Goal: Find specific page/section: Find specific page/section

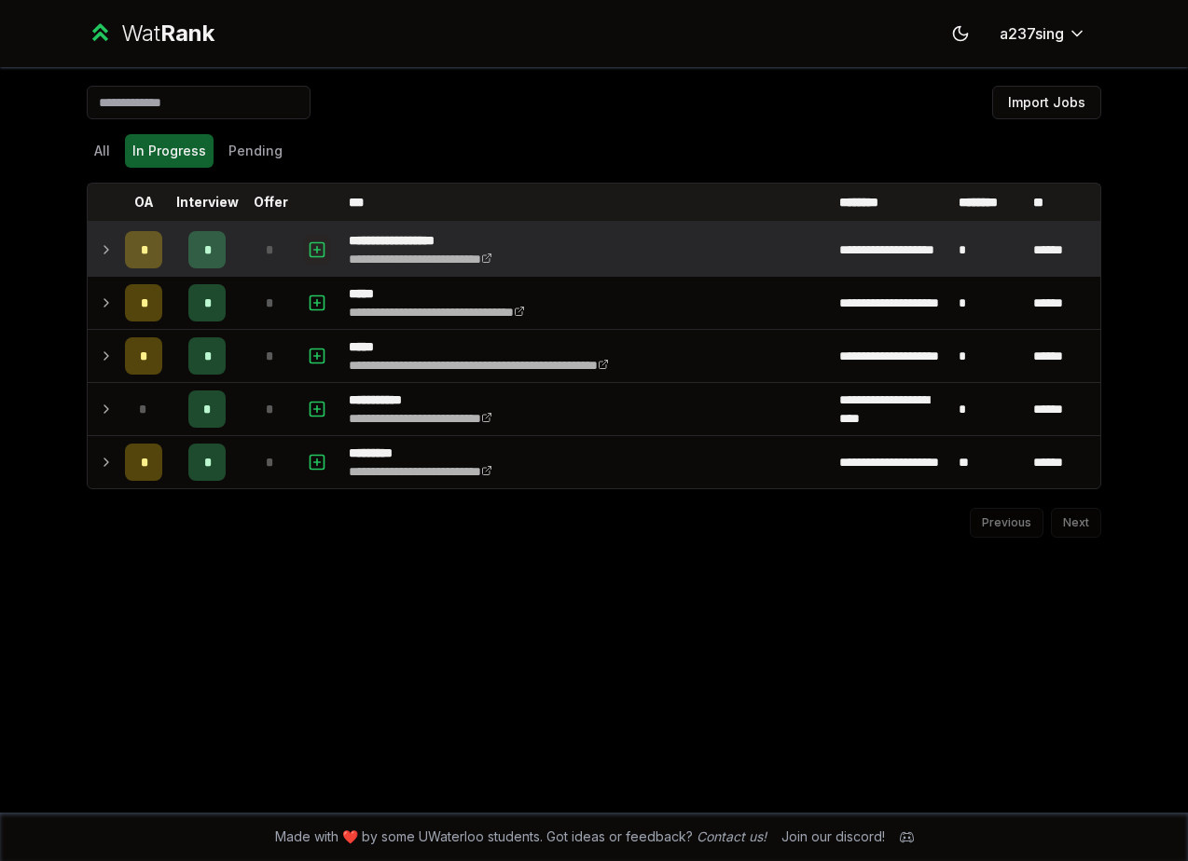
click at [317, 248] on icon "button" at bounding box center [317, 249] width 0 height 7
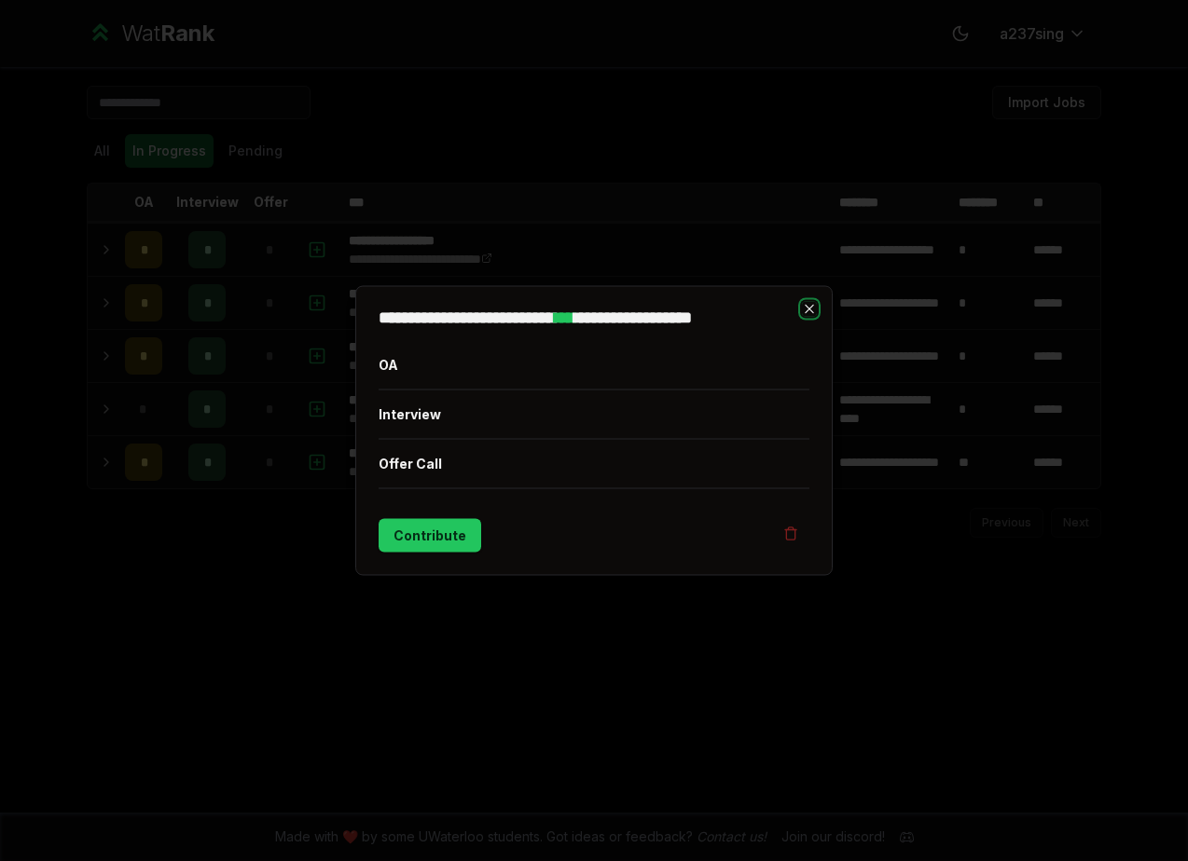
click at [808, 312] on icon "button" at bounding box center [809, 309] width 15 height 15
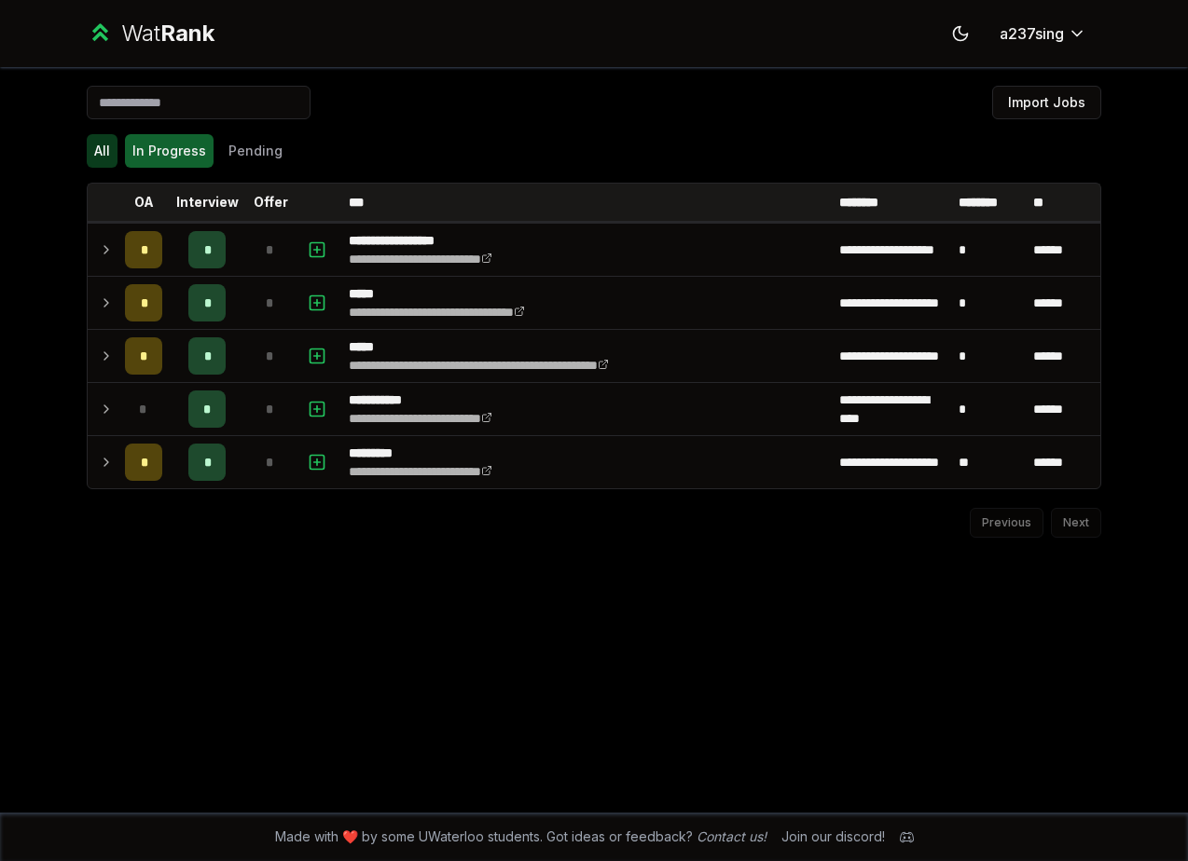
click at [107, 158] on button "All" at bounding box center [102, 151] width 31 height 34
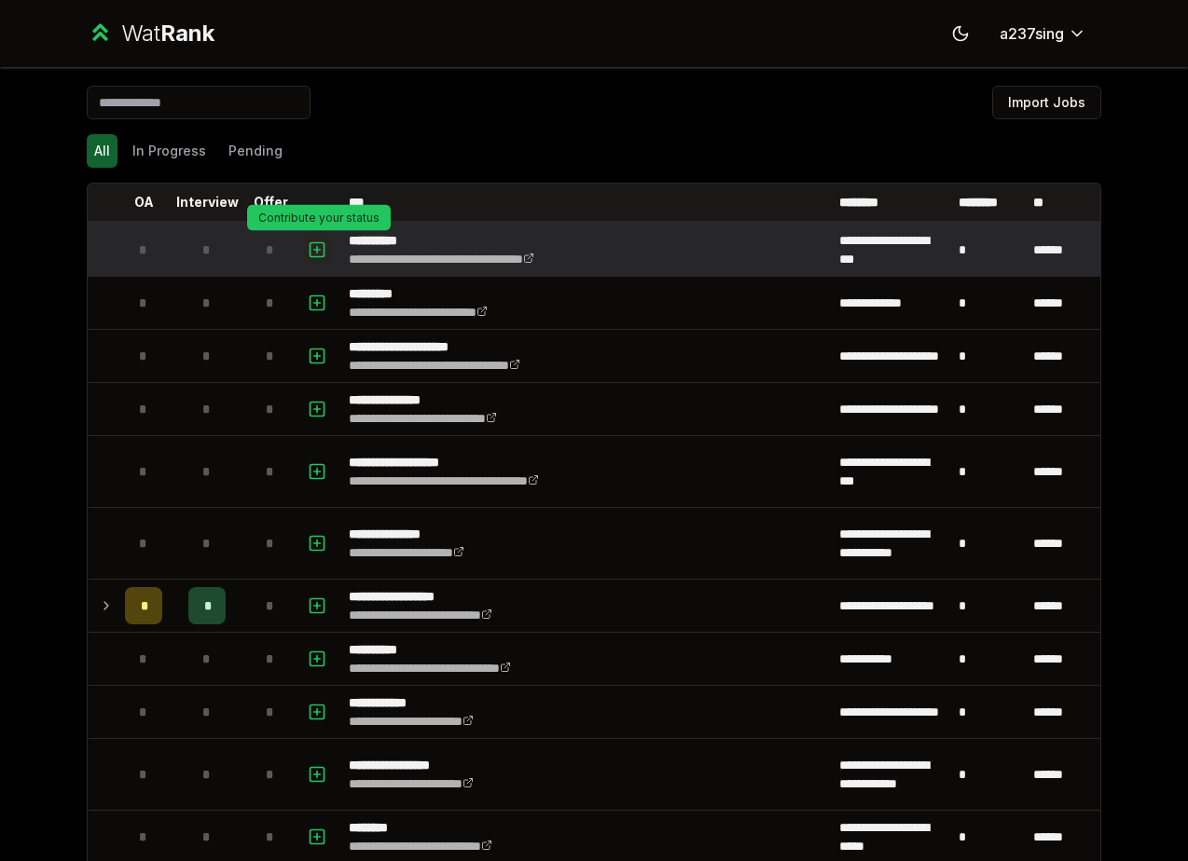
click at [317, 250] on icon "button" at bounding box center [317, 249] width 0 height 7
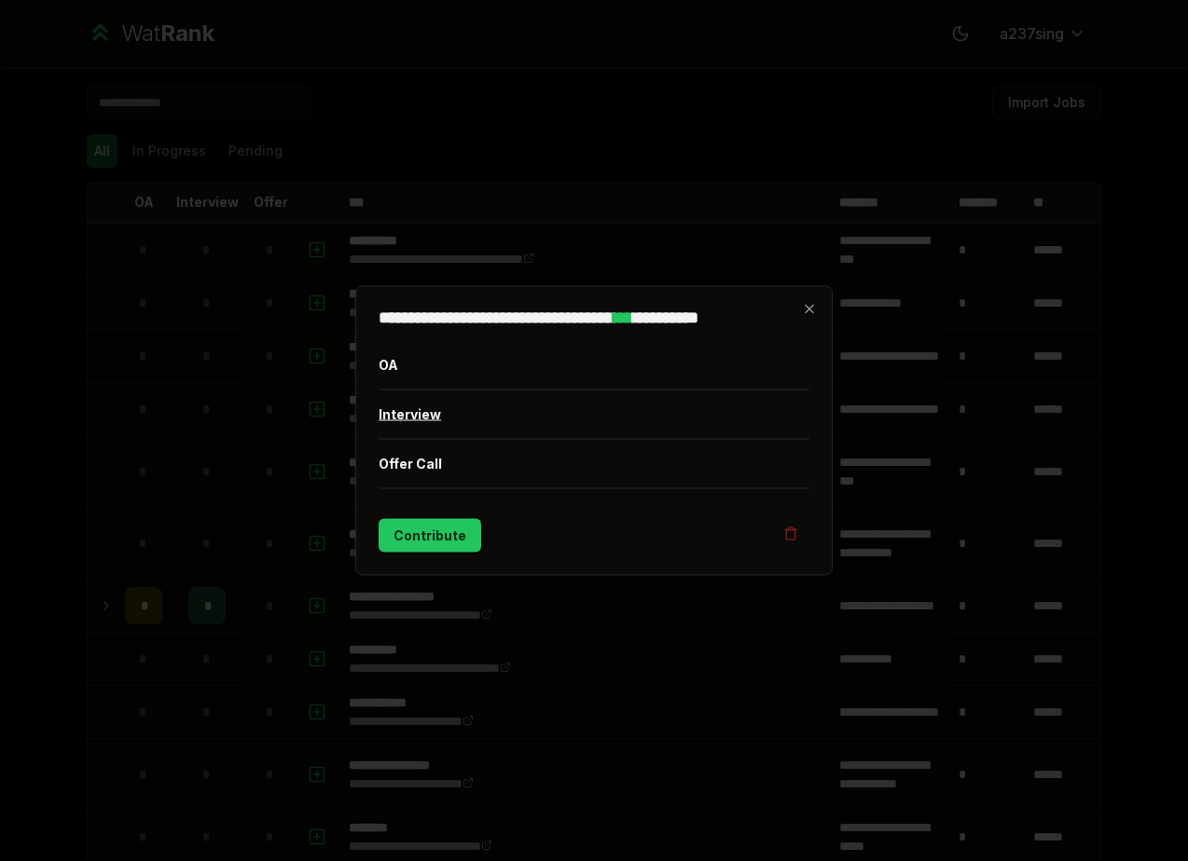
click at [416, 421] on button "Interview" at bounding box center [593, 415] width 431 height 48
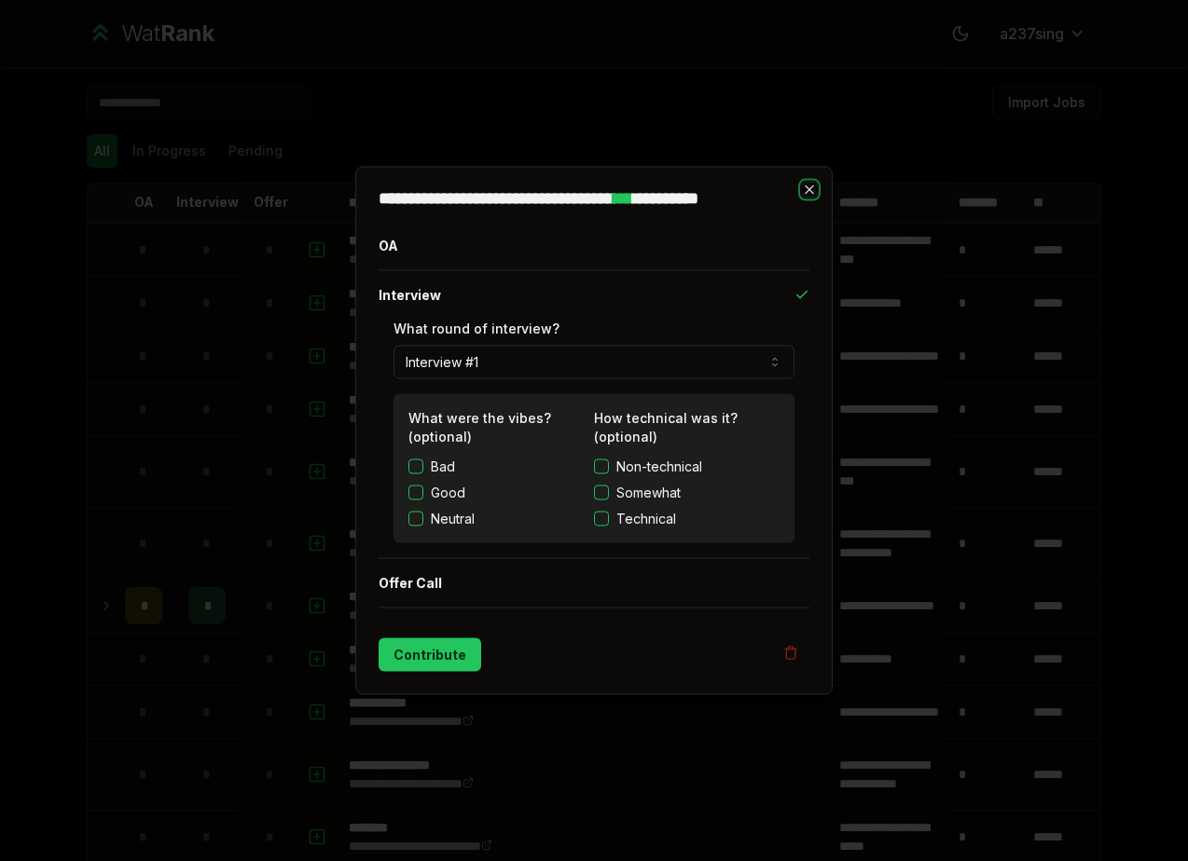
click at [805, 191] on icon "button" at bounding box center [809, 190] width 15 height 15
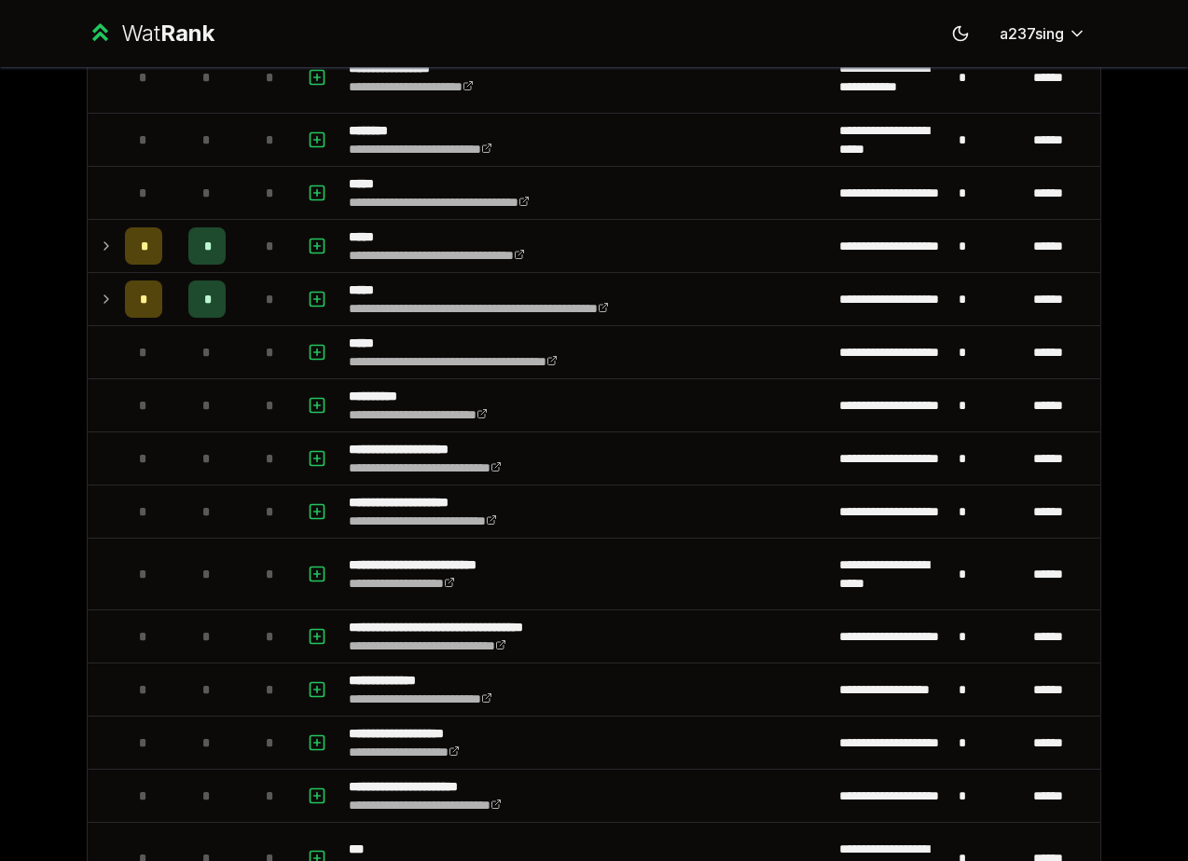
scroll to position [729, 0]
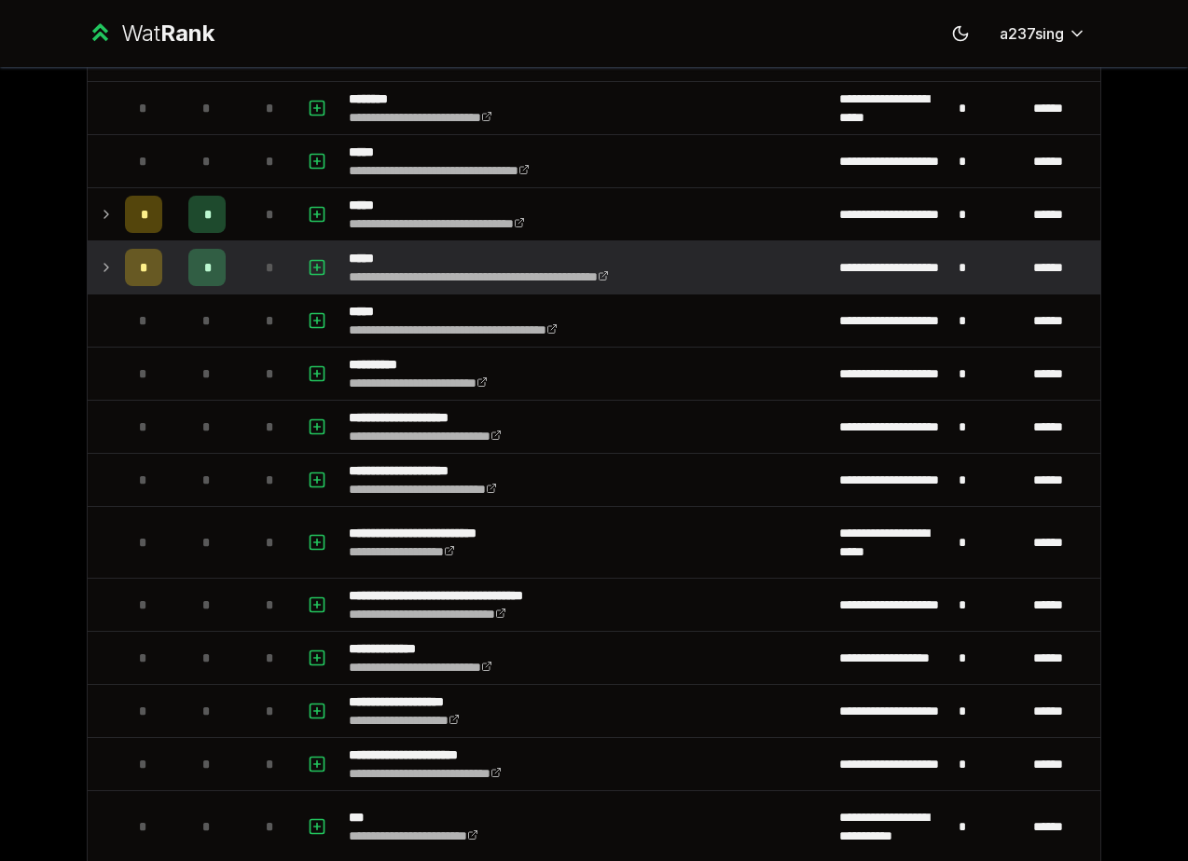
click at [103, 266] on icon at bounding box center [106, 267] width 15 height 22
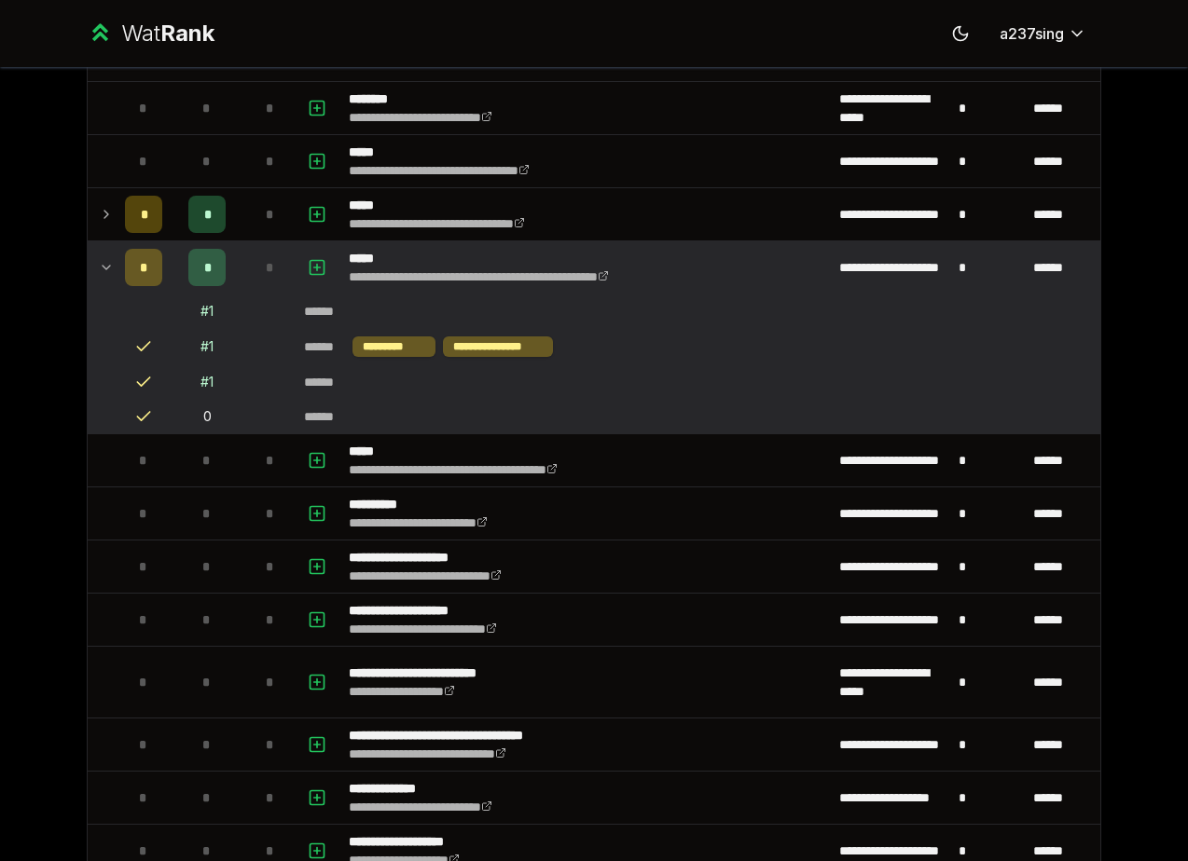
click at [103, 263] on icon at bounding box center [106, 267] width 15 height 22
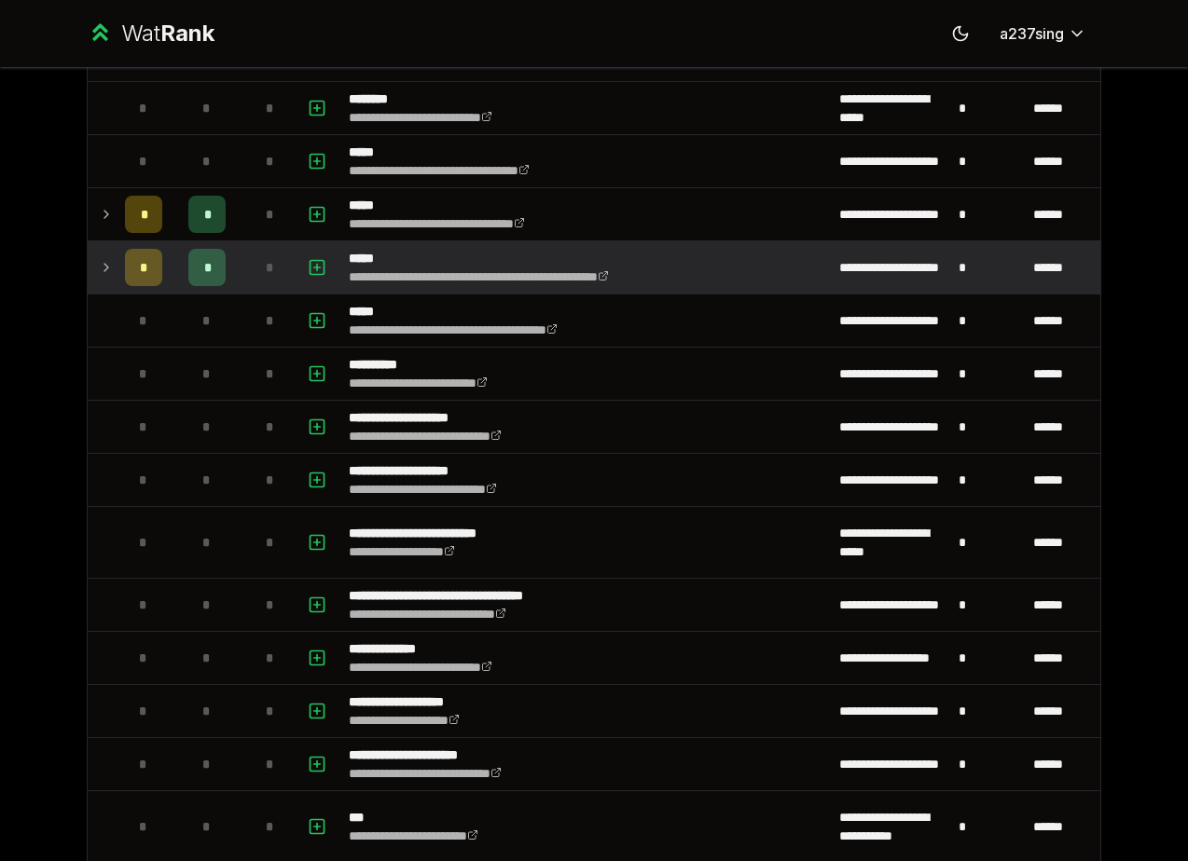
click at [104, 264] on icon at bounding box center [106, 267] width 4 height 7
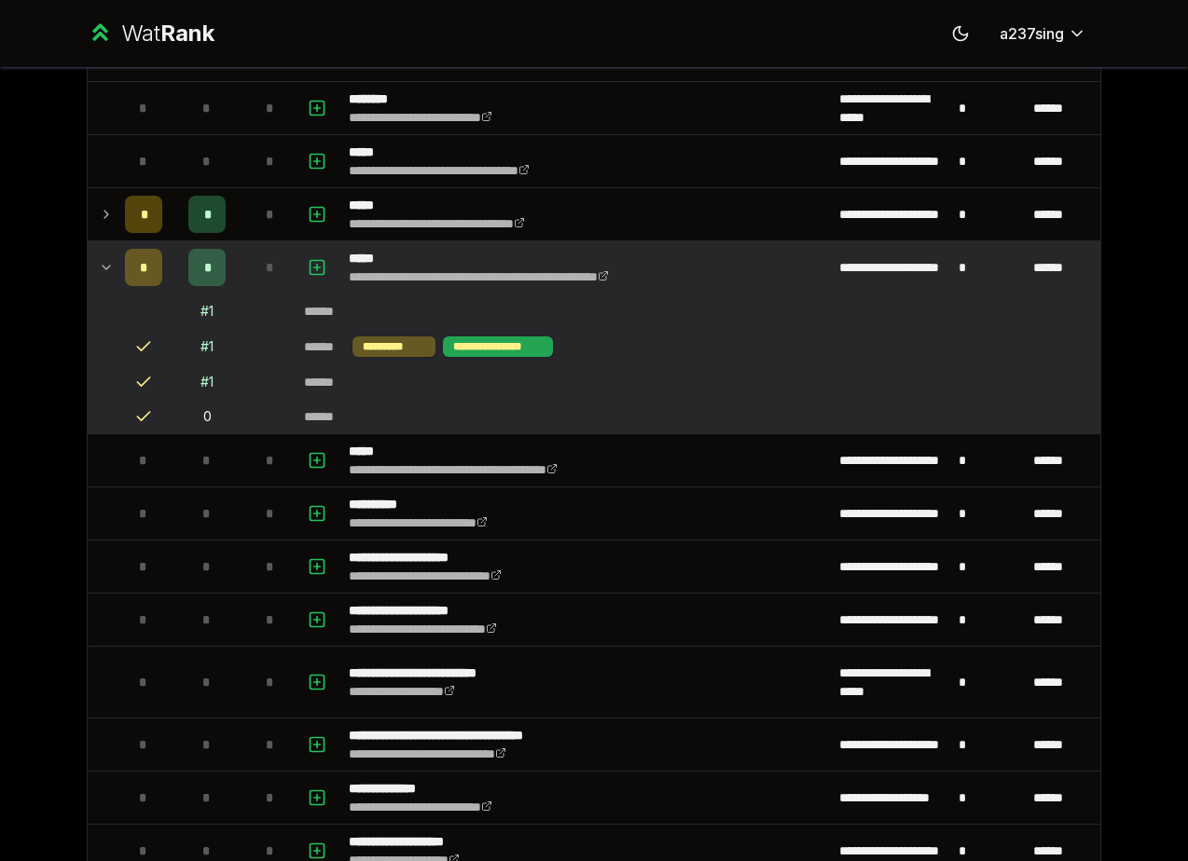
click at [505, 345] on div "**********" at bounding box center [498, 347] width 110 height 21
click at [103, 263] on icon at bounding box center [106, 267] width 15 height 22
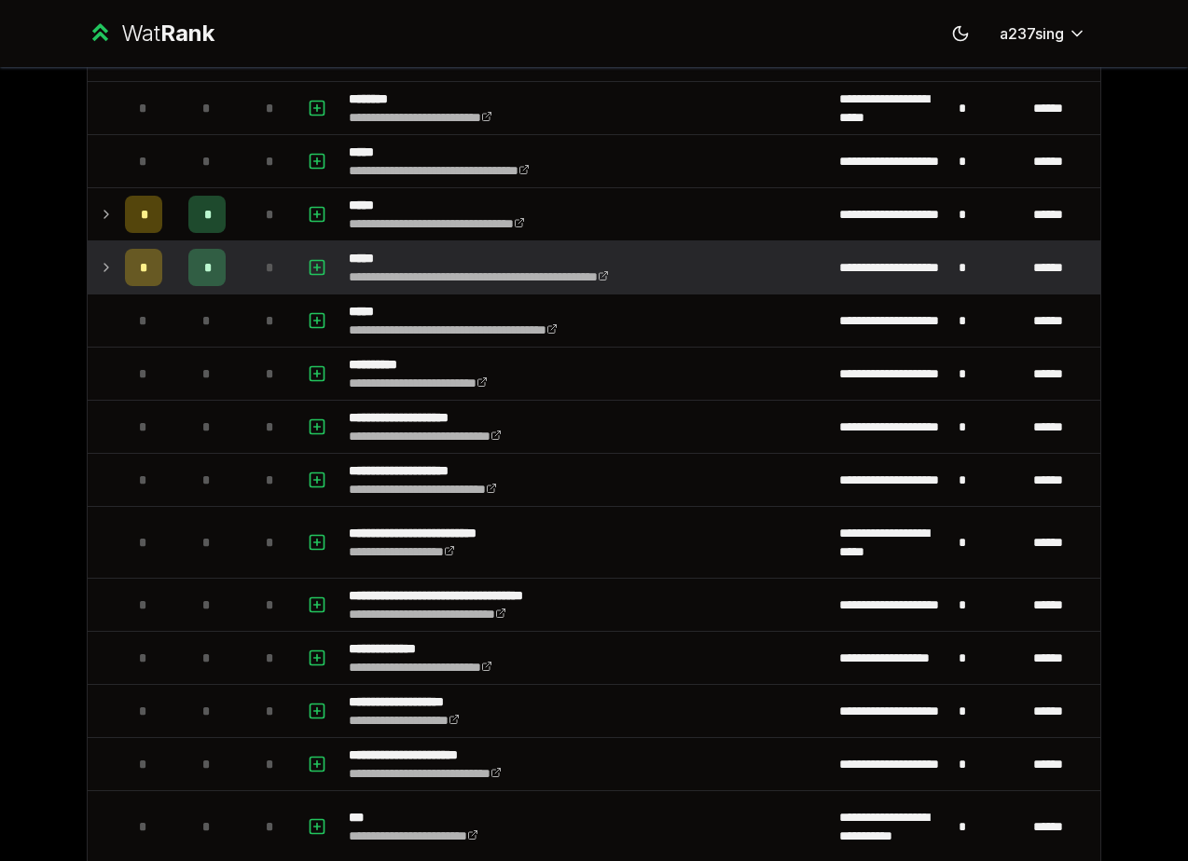
click at [104, 264] on icon at bounding box center [106, 267] width 4 height 7
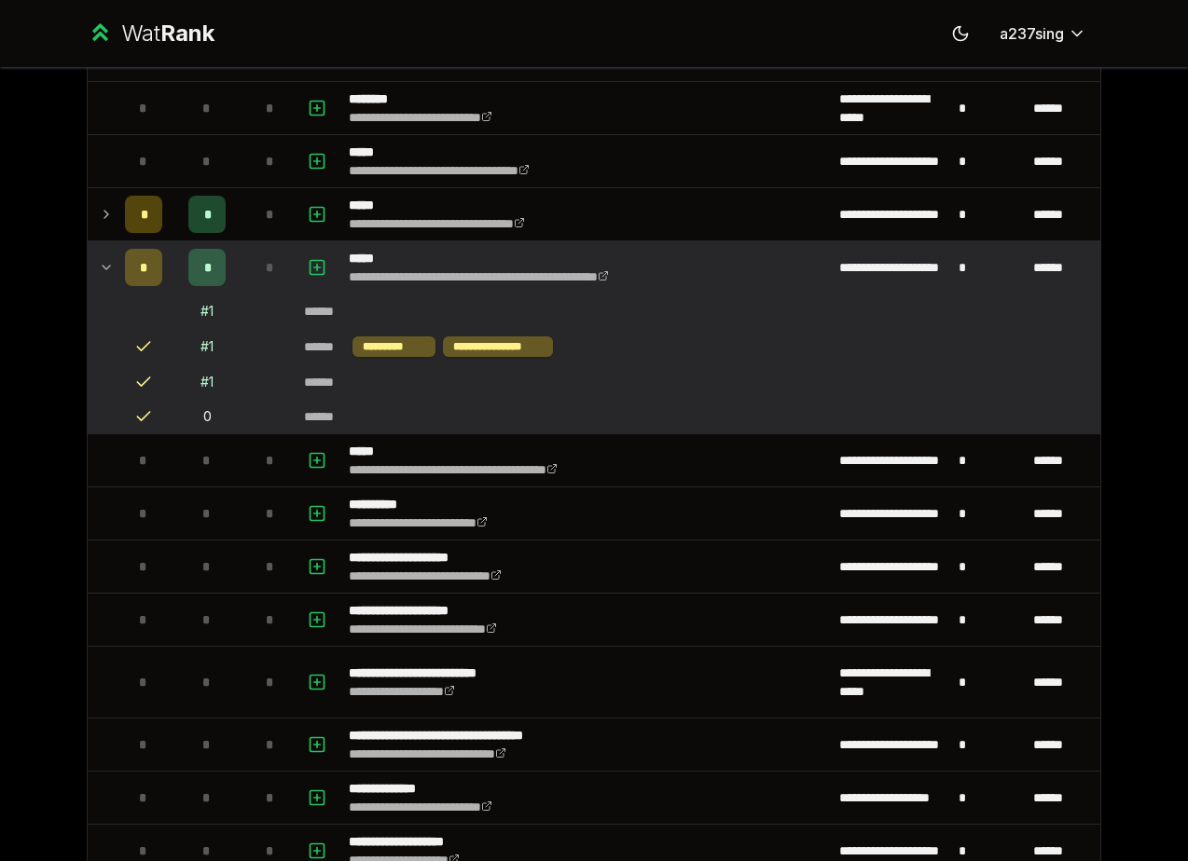
click at [103, 263] on icon at bounding box center [106, 267] width 15 height 22
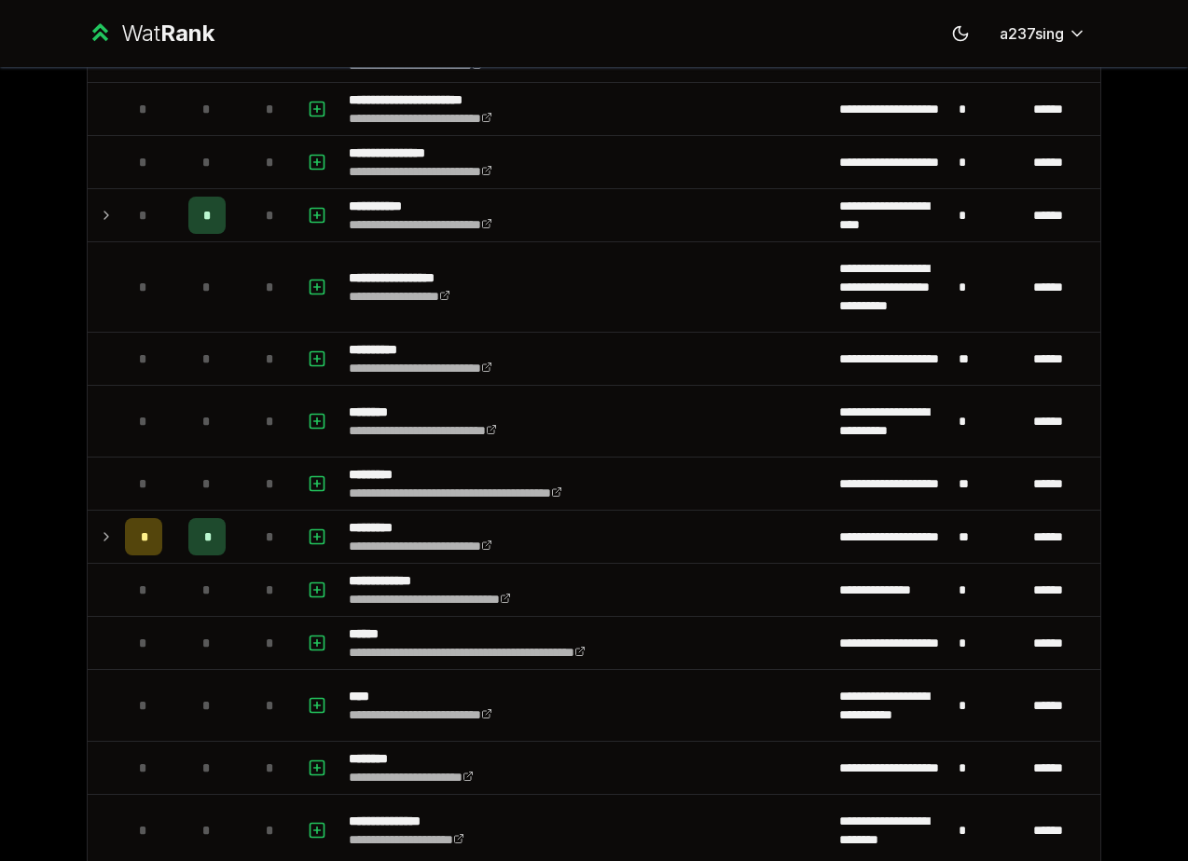
scroll to position [2291, 0]
